Goal: Find specific page/section: Find specific page/section

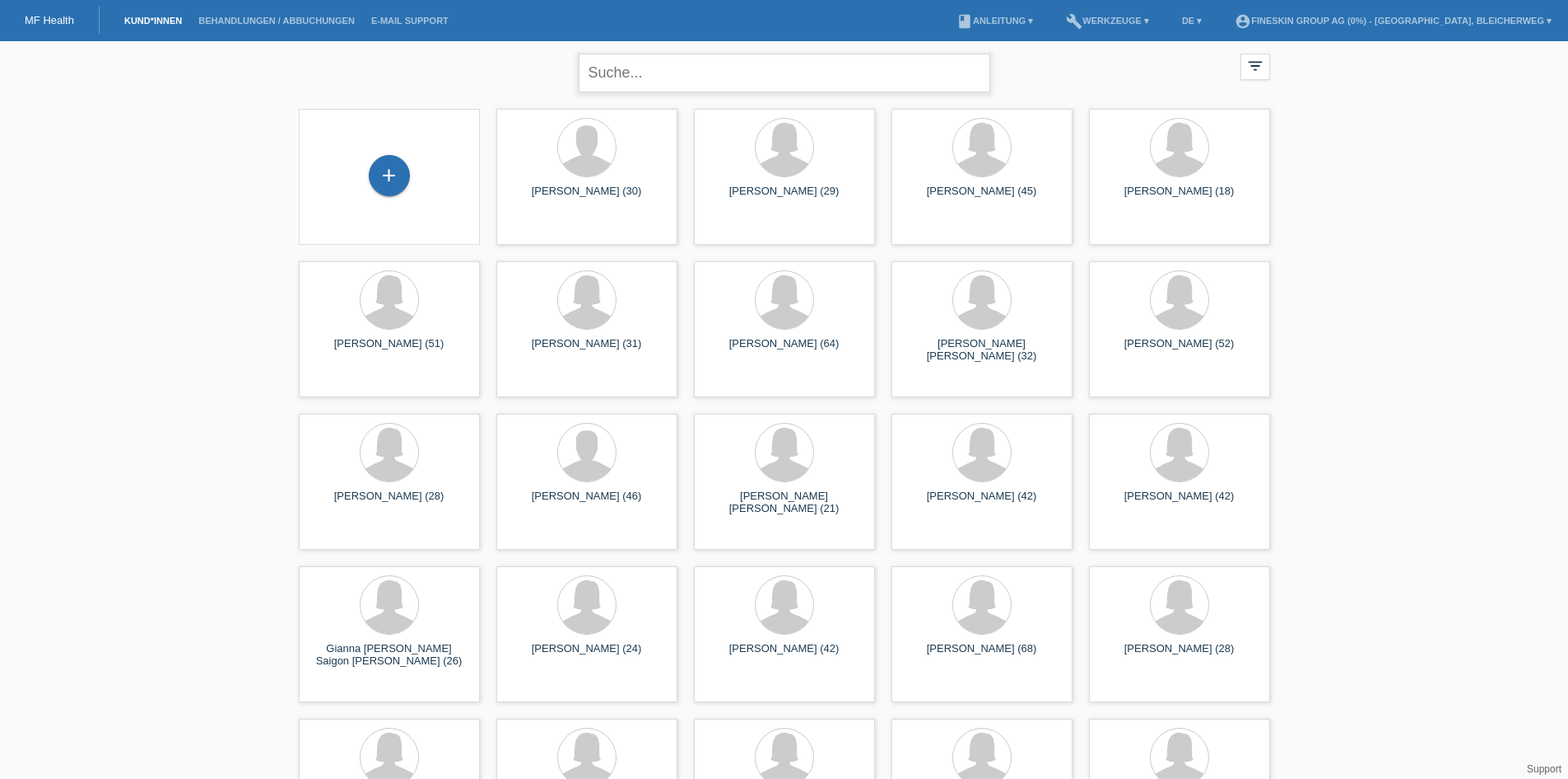
click at [819, 64] on input "text" at bounding box center [784, 72] width 411 height 38
type input "botic"
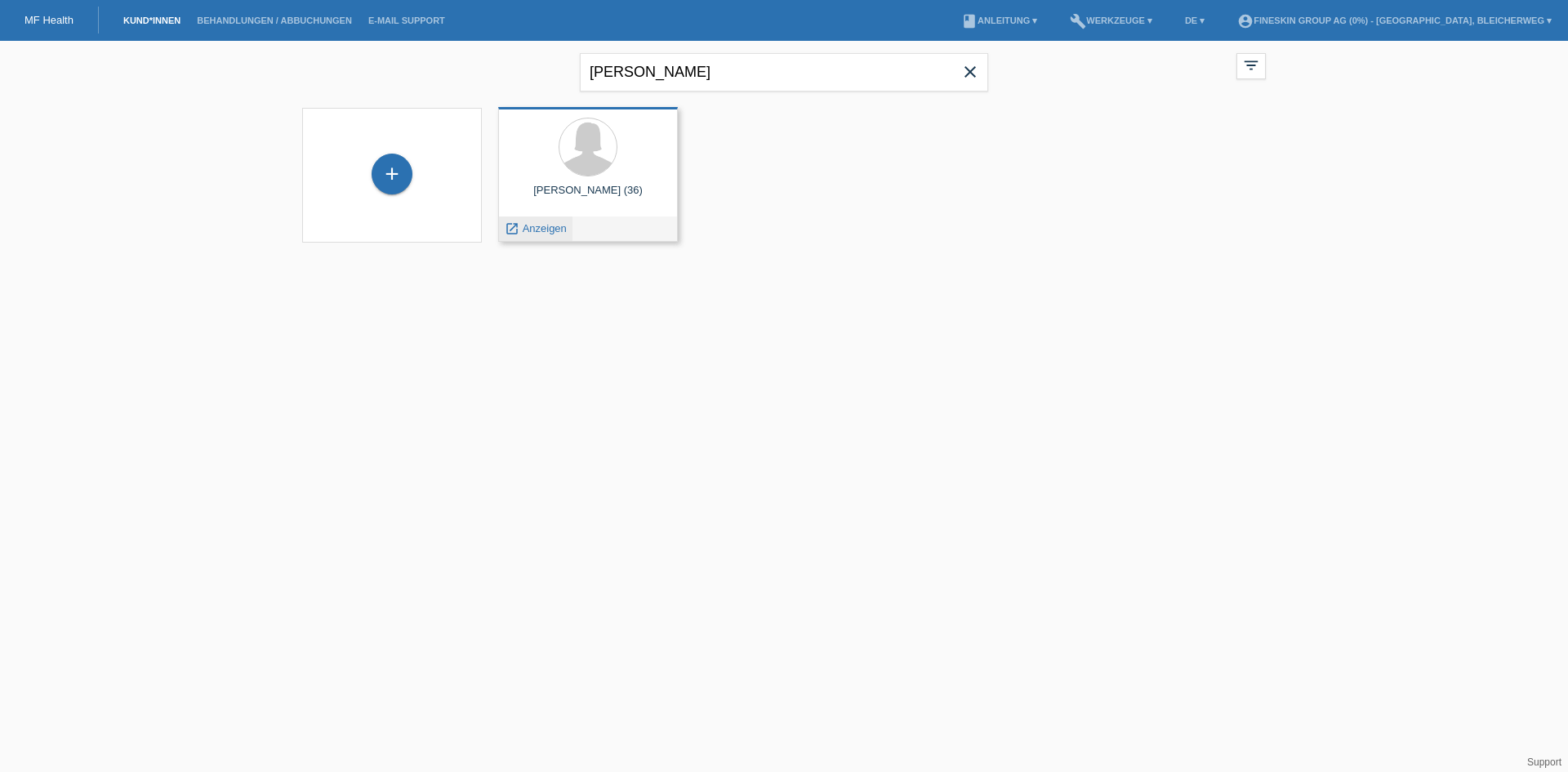
click at [526, 226] on span "Anzeigen" at bounding box center [544, 228] width 45 height 12
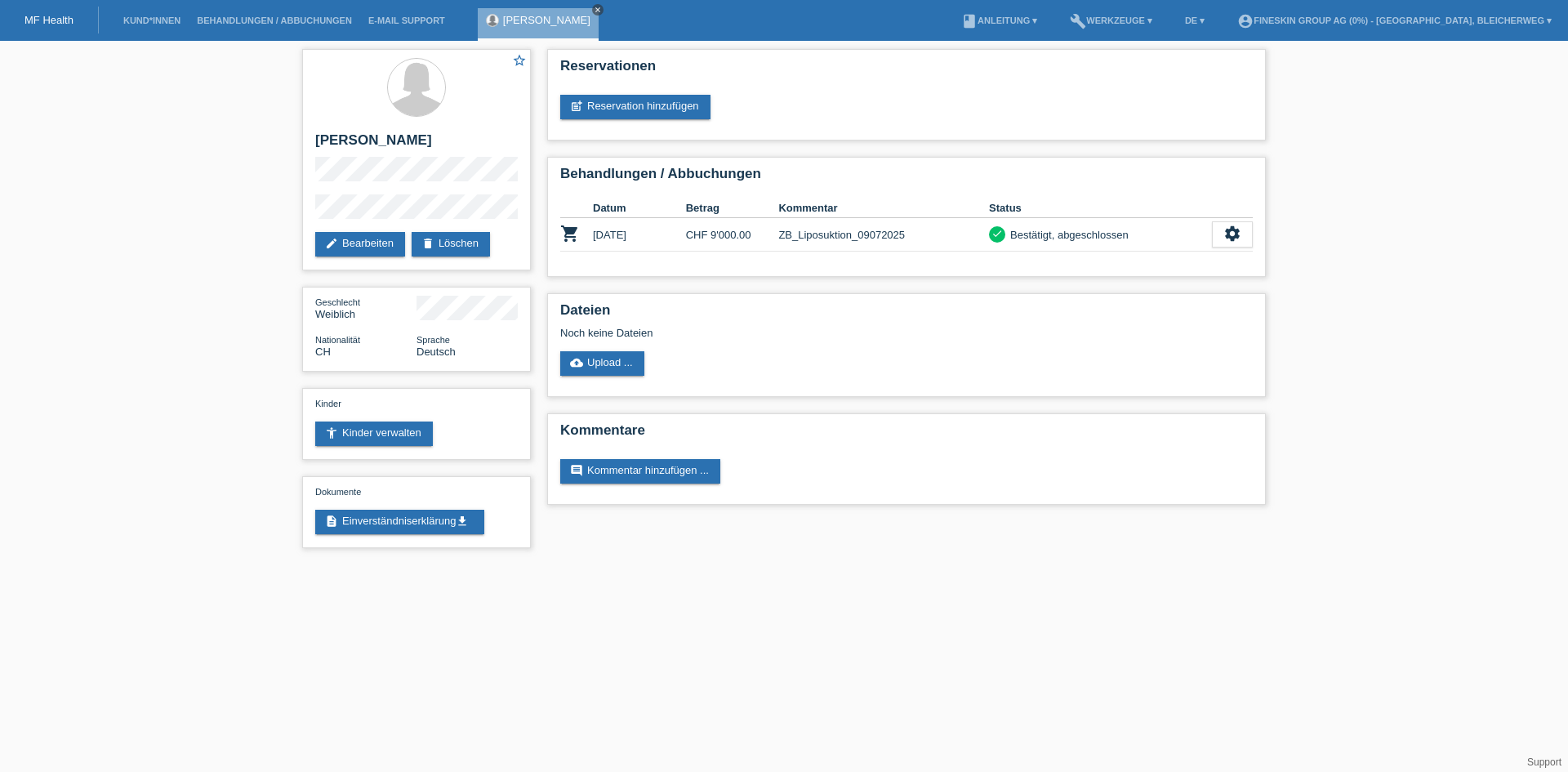
click at [594, 10] on icon "close" at bounding box center [598, 9] width 8 height 8
click at [59, 15] on link "MF Health" at bounding box center [49, 19] width 49 height 12
click at [594, 11] on icon "close" at bounding box center [598, 9] width 8 height 8
click at [49, 12] on div "MF Health" at bounding box center [49, 20] width 99 height 27
click at [137, 21] on link "Kund*innen" at bounding box center [152, 20] width 74 height 10
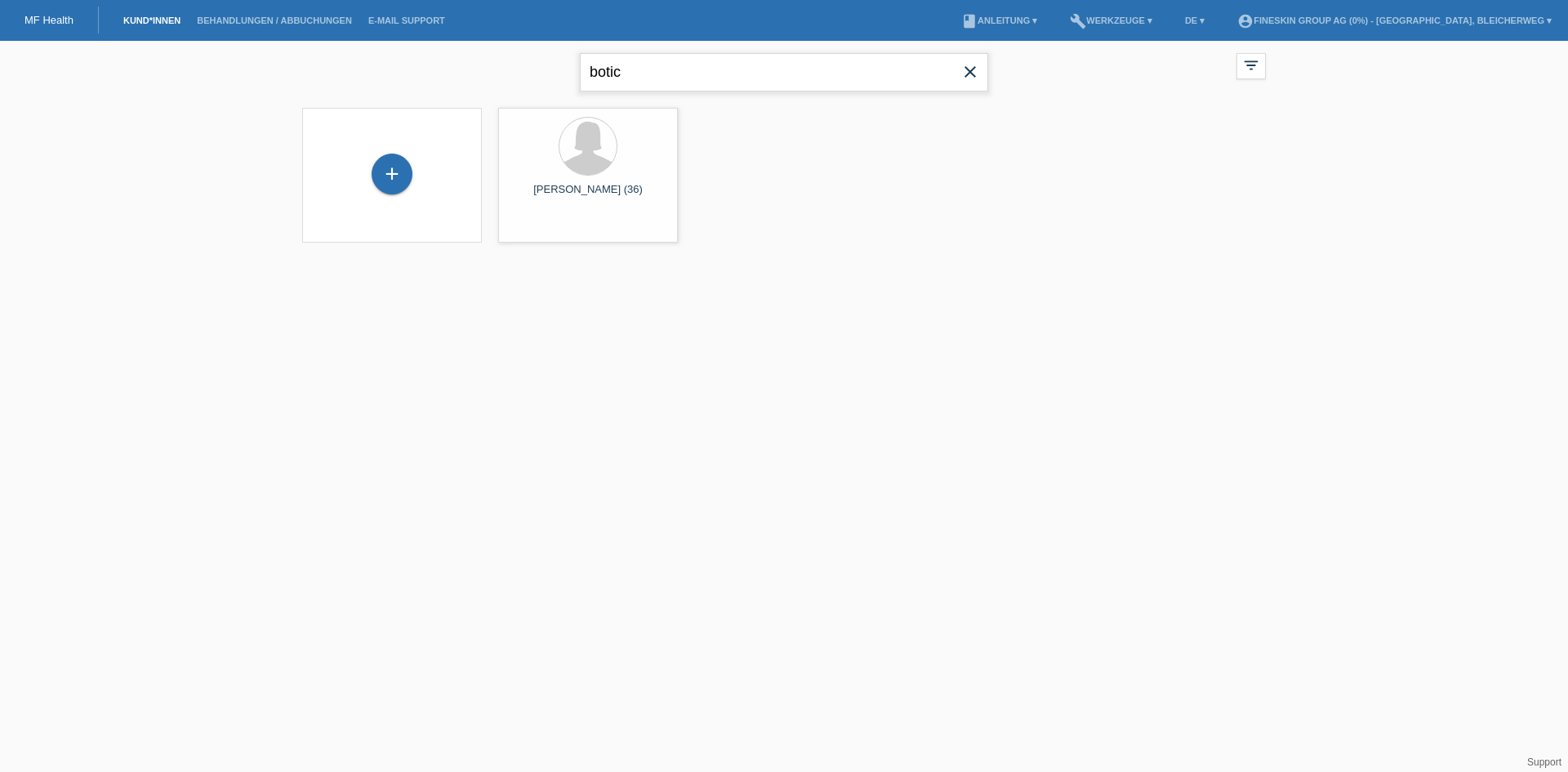
drag, startPoint x: 716, startPoint y: 69, endPoint x: 385, endPoint y: 67, distance: 331.0
click at [385, 67] on div "botic close filter_list view_module Alle Kund*innen anzeigen star Markierte [PE…" at bounding box center [784, 70] width 980 height 59
type input "malici"
click at [538, 228] on span "Anzeigen" at bounding box center [544, 228] width 45 height 12
